Goal: Browse casually: Explore the website without a specific task or goal

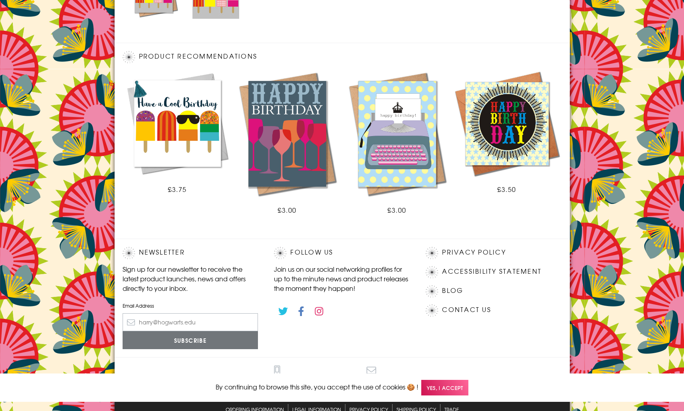
scroll to position [443, 0]
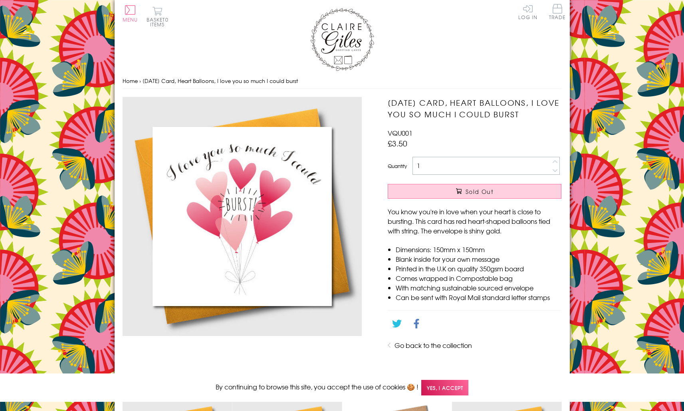
scroll to position [376, 0]
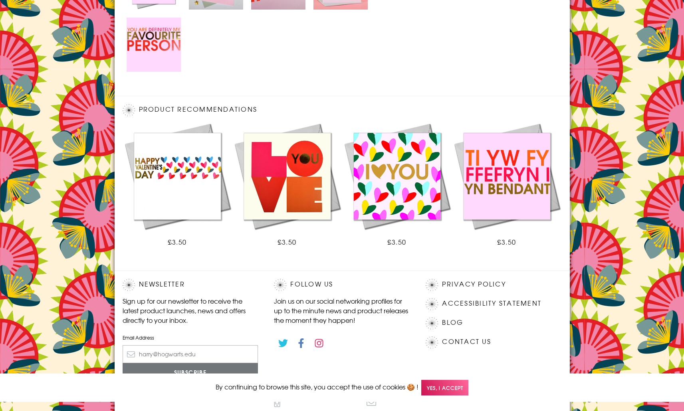
scroll to position [475, 0]
